Goal: Task Accomplishment & Management: Manage account settings

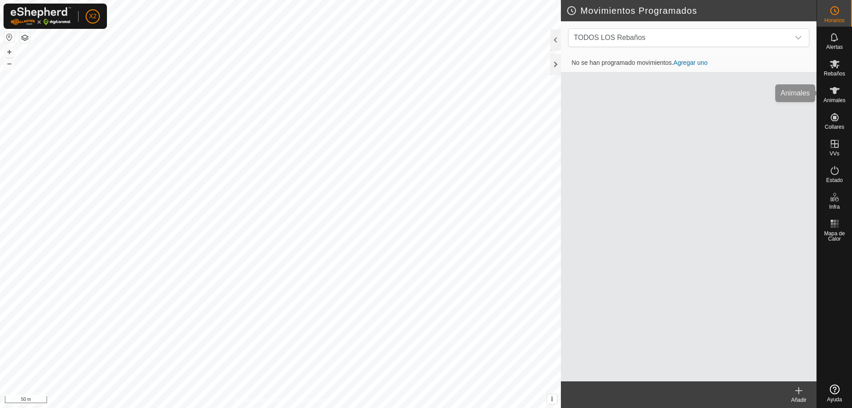
click at [830, 98] on span "Animales" at bounding box center [834, 100] width 22 height 5
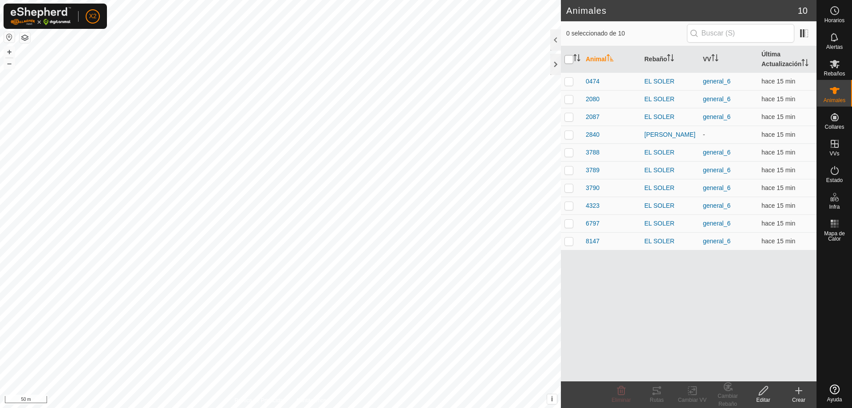
drag, startPoint x: 568, startPoint y: 58, endPoint x: 562, endPoint y: 73, distance: 15.9
click at [568, 59] on input "checkbox" at bounding box center [568, 59] width 9 height 9
checkbox input "true"
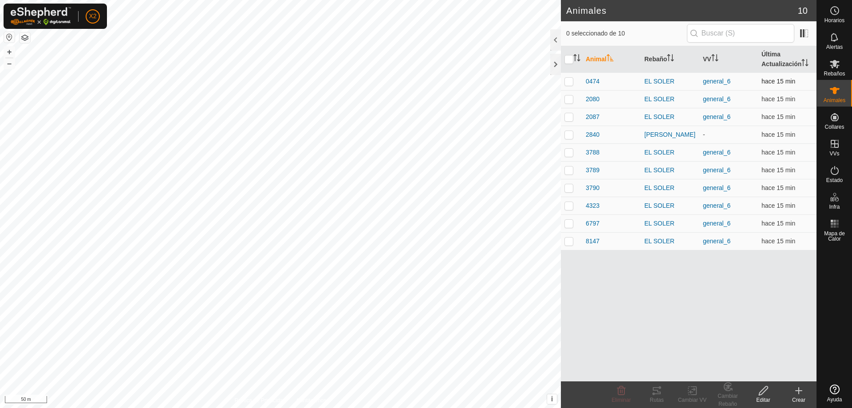
checkbox input "true"
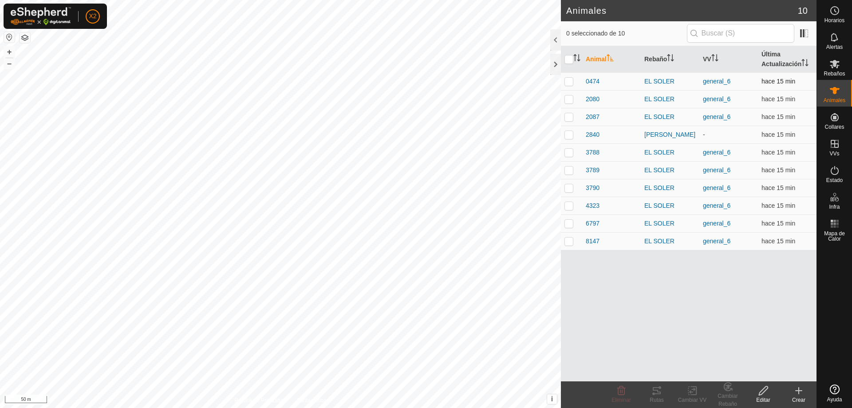
checkbox input "true"
click at [571, 135] on p-checkbox at bounding box center [568, 134] width 9 height 7
checkbox input "false"
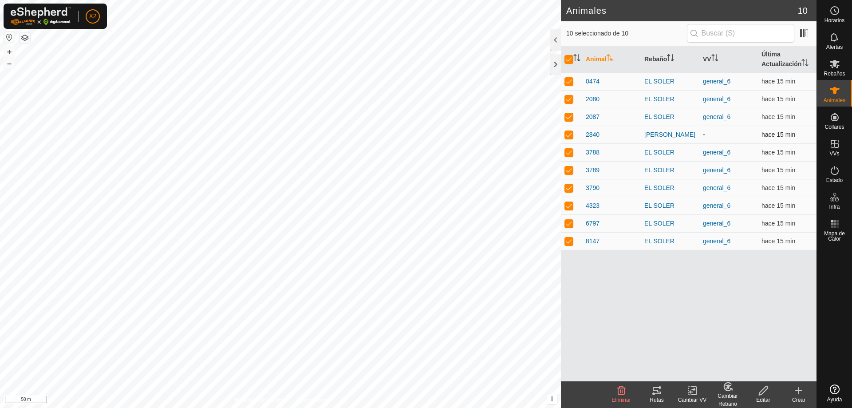
checkbox input "false"
click at [658, 394] on icon at bounding box center [657, 390] width 8 height 7
